Goal: Navigation & Orientation: Find specific page/section

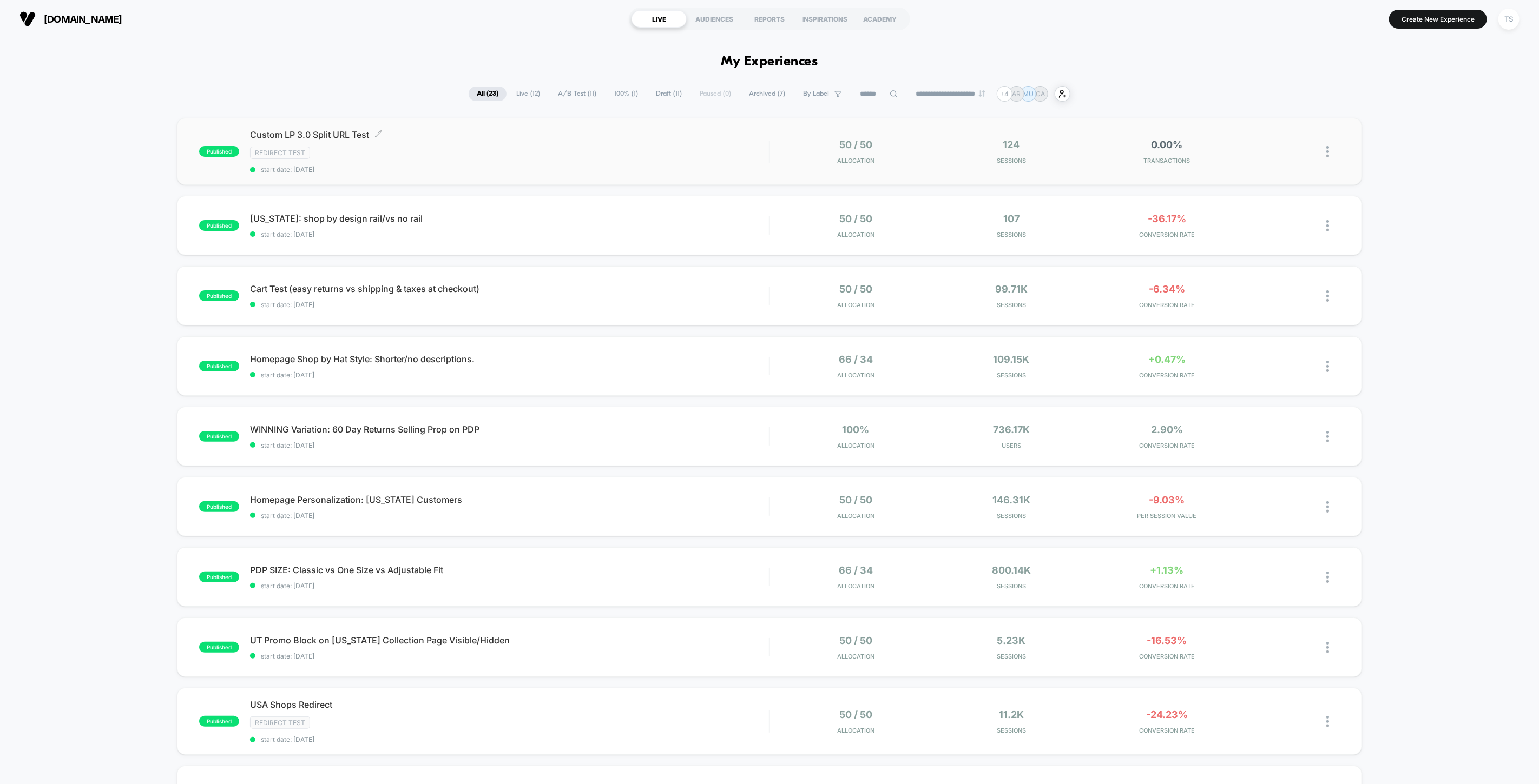
click at [298, 133] on span "Custom LP 3.0 Split URL Test Click to edit experience details" at bounding box center [509, 134] width 519 height 11
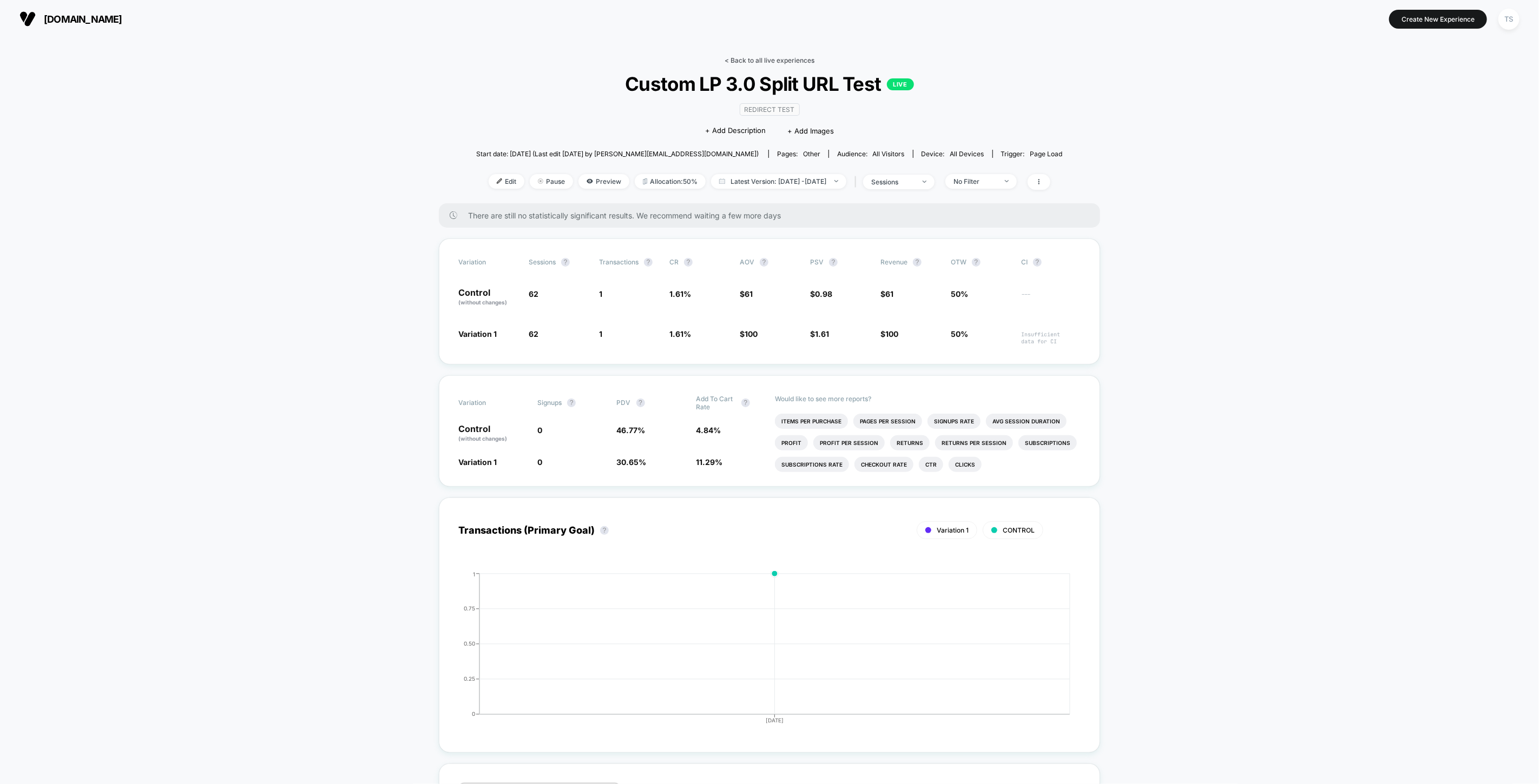
click at [766, 60] on link "< Back to all live experiences" at bounding box center [770, 60] width 90 height 8
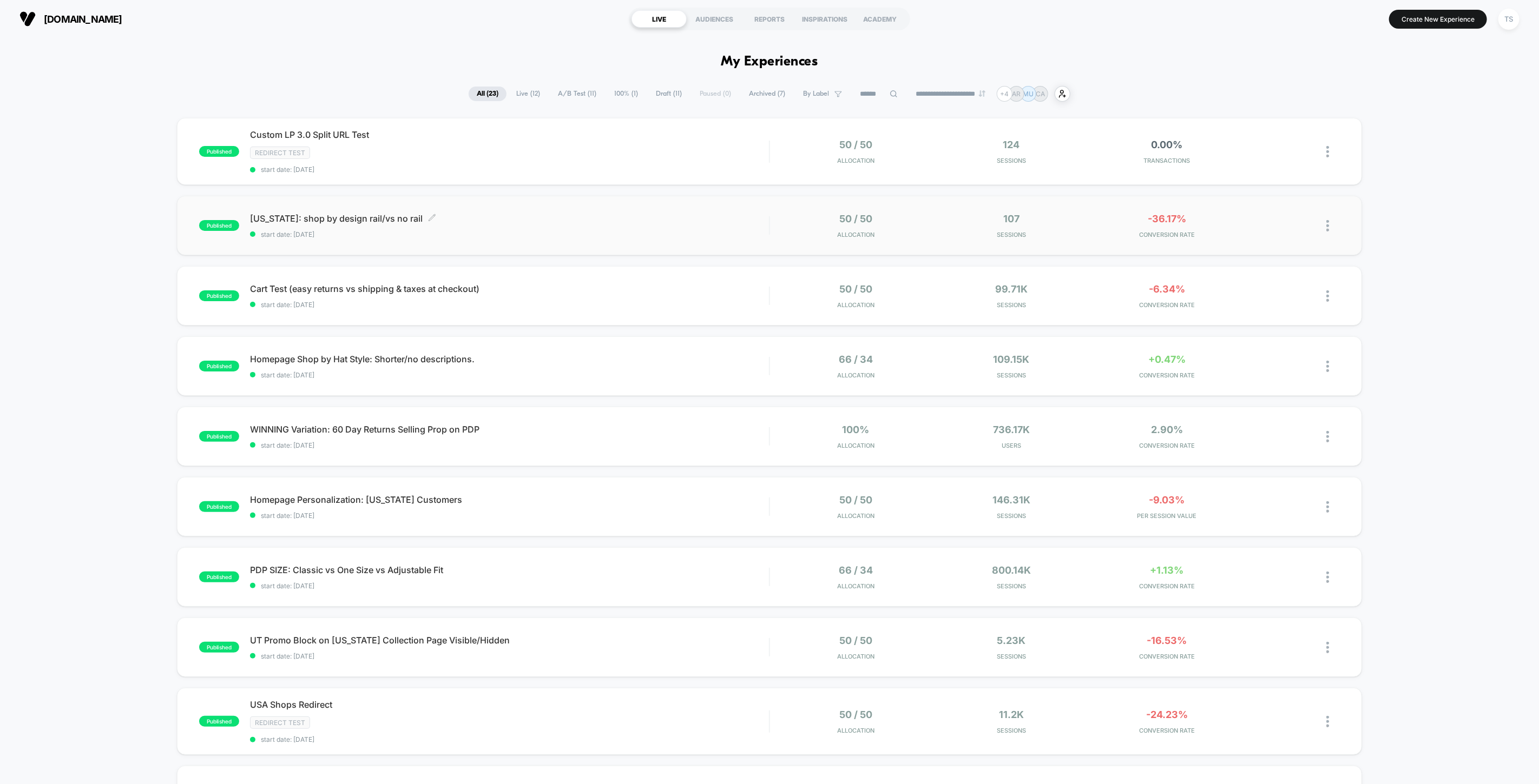
click at [295, 217] on span "[US_STATE]: shop by design rail/vs no rail Click to edit experience details" at bounding box center [509, 219] width 519 height 11
